Goal: Navigation & Orientation: Find specific page/section

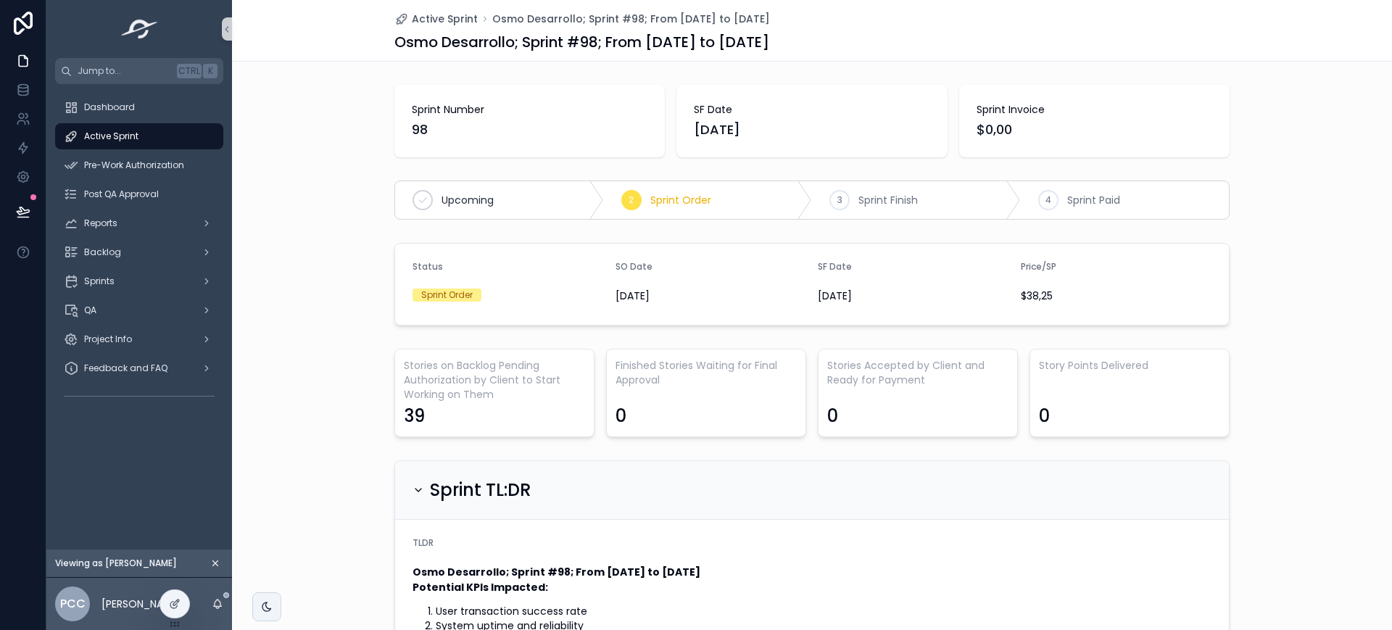
click at [216, 563] on icon "scrollable content" at bounding box center [215, 563] width 5 height 5
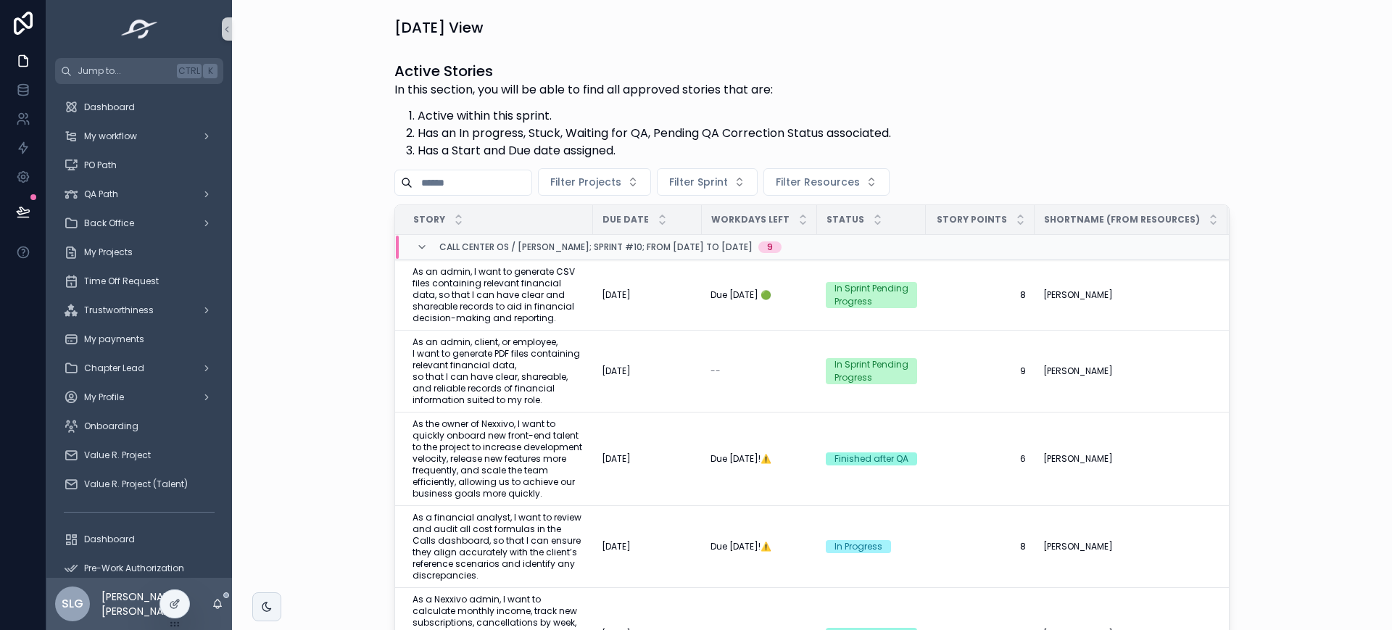
click at [1181, 96] on div "Active Stories In this section, you will be able to find all approved stories t…" at bounding box center [812, 110] width 835 height 99
click at [156, 112] on div "Dashboard" at bounding box center [139, 107] width 151 height 23
